Goal: Task Accomplishment & Management: Use online tool/utility

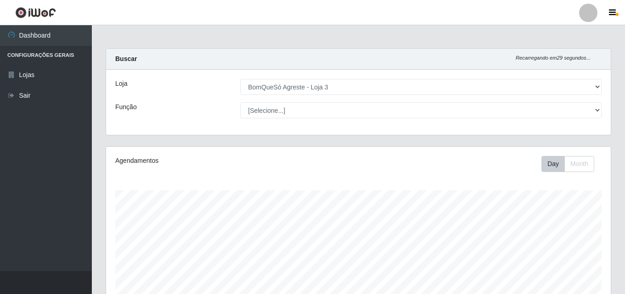
select select "215"
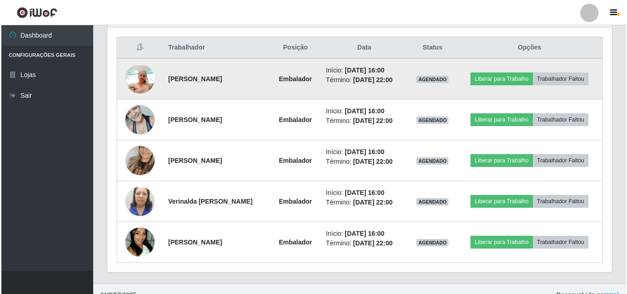
scroll to position [356, 0]
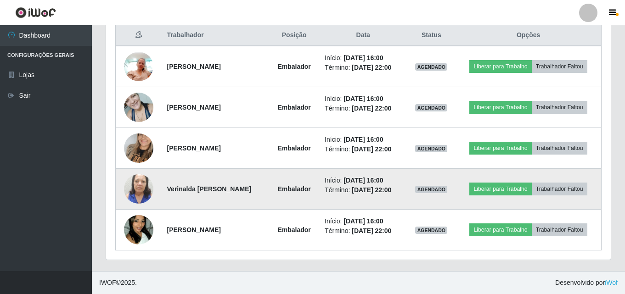
click at [352, 191] on time "[DATE] 22:00" at bounding box center [371, 189] width 39 height 7
click at [505, 192] on button "Liberar para Trabalho" at bounding box center [500, 189] width 62 height 13
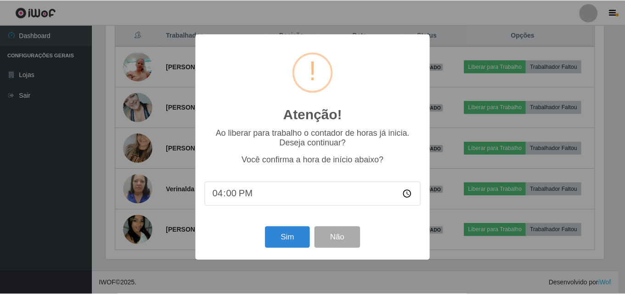
scroll to position [191, 500]
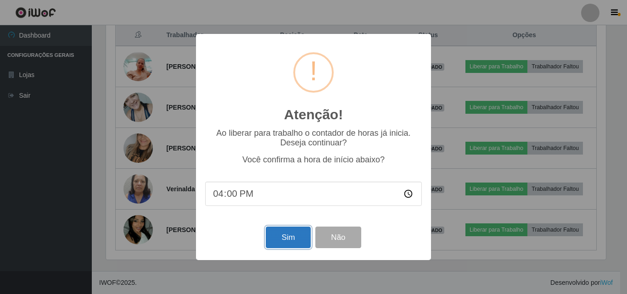
click at [296, 241] on button "Sim" at bounding box center [288, 238] width 45 height 22
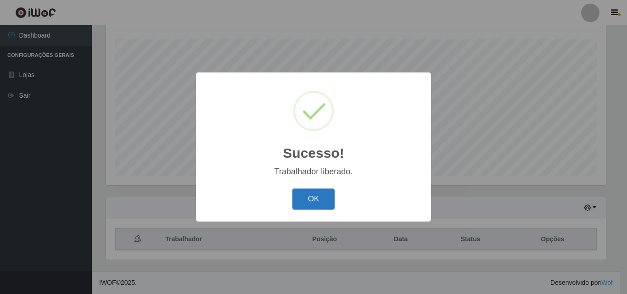
click at [307, 196] on button "OK" at bounding box center [313, 200] width 43 height 22
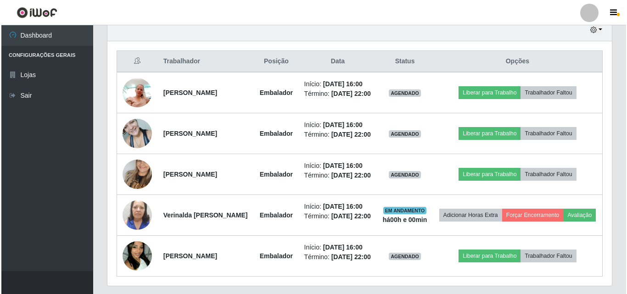
scroll to position [336, 0]
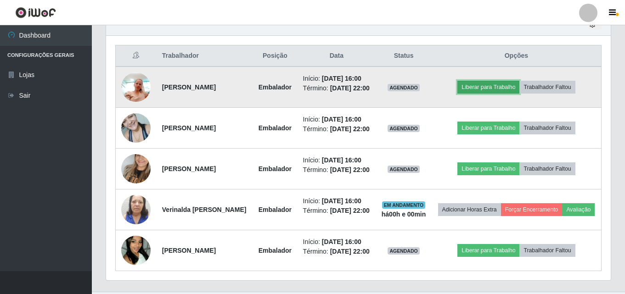
click at [477, 84] on button "Liberar para Trabalho" at bounding box center [488, 87] width 62 height 13
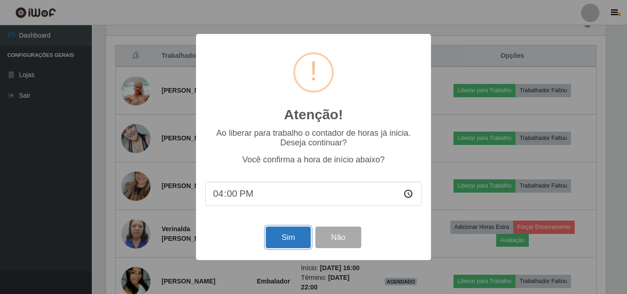
click at [301, 237] on button "Sim" at bounding box center [288, 238] width 45 height 22
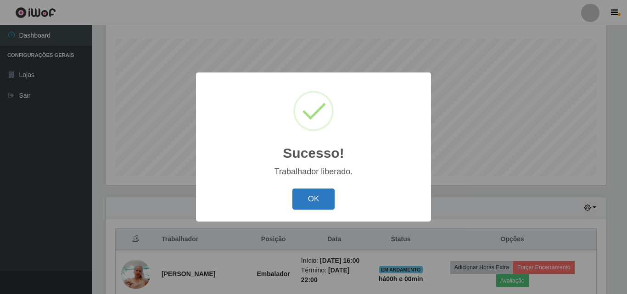
click at [318, 196] on button "OK" at bounding box center [313, 200] width 43 height 22
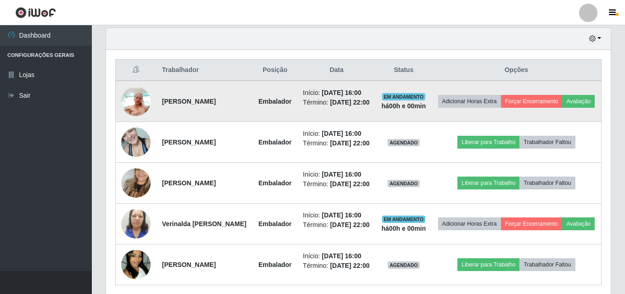
scroll to position [336, 0]
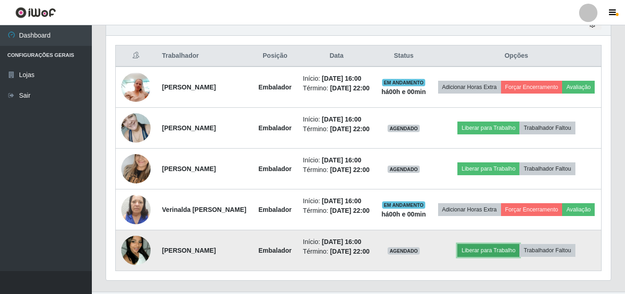
click at [477, 247] on button "Liberar para Trabalho" at bounding box center [488, 250] width 62 height 13
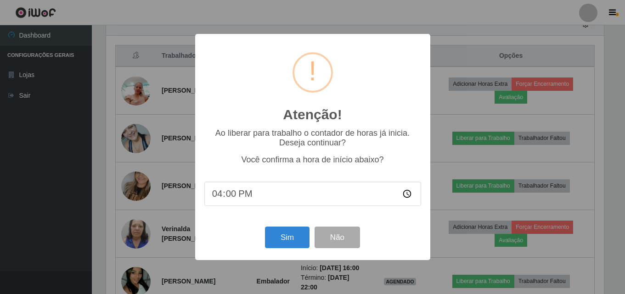
scroll to position [191, 500]
click at [289, 238] on button "Sim" at bounding box center [288, 238] width 45 height 22
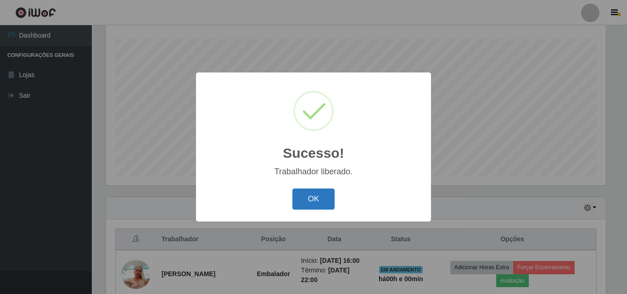
click at [322, 203] on button "OK" at bounding box center [313, 200] width 43 height 22
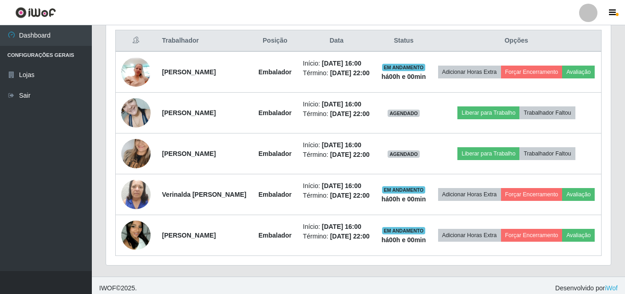
scroll to position [0, 0]
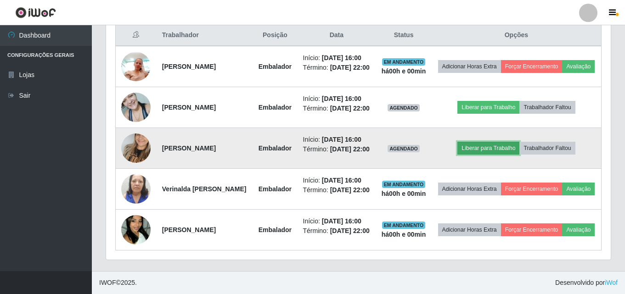
click at [468, 147] on button "Liberar para Trabalho" at bounding box center [488, 148] width 62 height 13
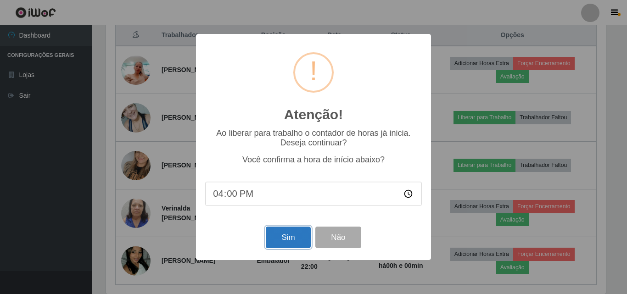
click at [301, 237] on button "Sim" at bounding box center [288, 238] width 45 height 22
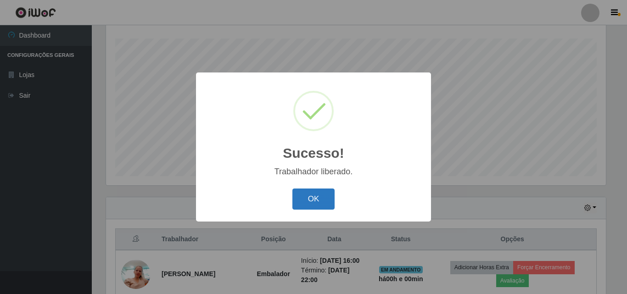
click at [325, 198] on button "OK" at bounding box center [313, 200] width 43 height 22
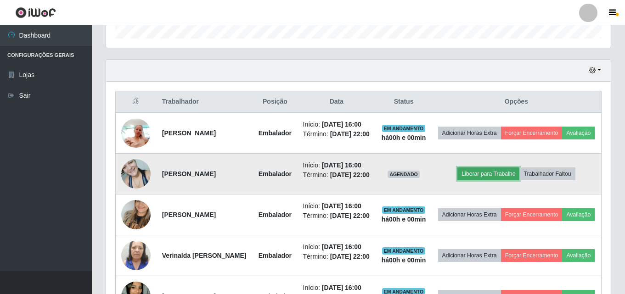
click at [485, 174] on button "Liberar para Trabalho" at bounding box center [488, 174] width 62 height 13
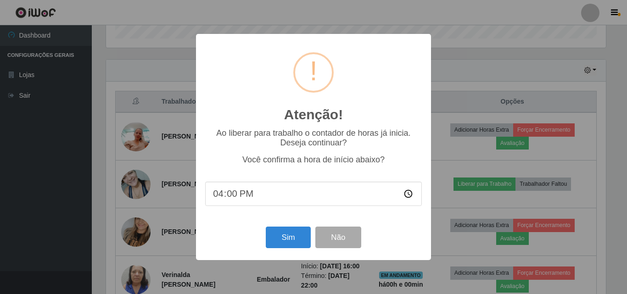
click at [282, 228] on div "Sim Não" at bounding box center [313, 237] width 217 height 26
click at [284, 235] on button "Sim" at bounding box center [288, 238] width 45 height 22
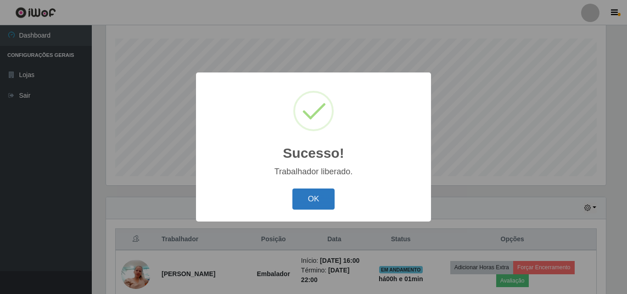
click at [323, 206] on button "OK" at bounding box center [313, 200] width 43 height 22
